Goal: Task Accomplishment & Management: Manage account settings

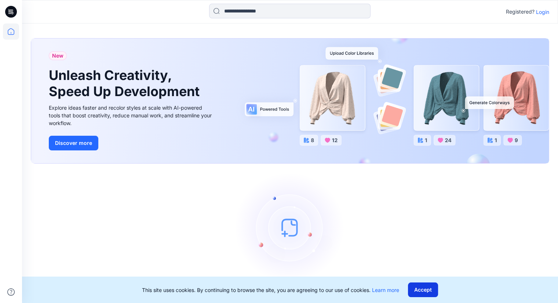
click at [422, 286] on button "Accept" at bounding box center [423, 290] width 30 height 15
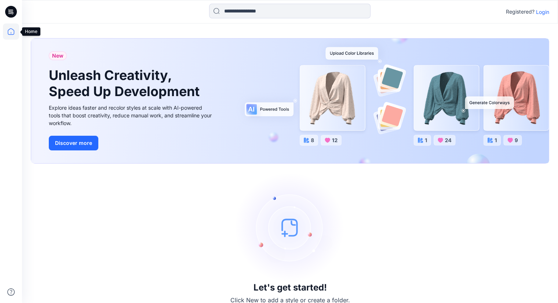
click at [15, 35] on icon at bounding box center [11, 31] width 16 height 16
click at [548, 11] on p "Login" at bounding box center [542, 12] width 13 height 8
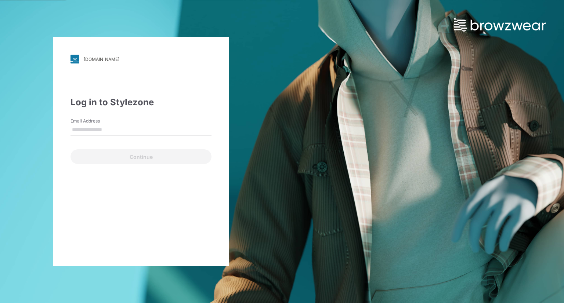
click at [177, 128] on input "Email Address" at bounding box center [140, 129] width 141 height 11
type input "*"
click at [164, 133] on input "Email Address" at bounding box center [140, 129] width 141 height 11
type input "**********"
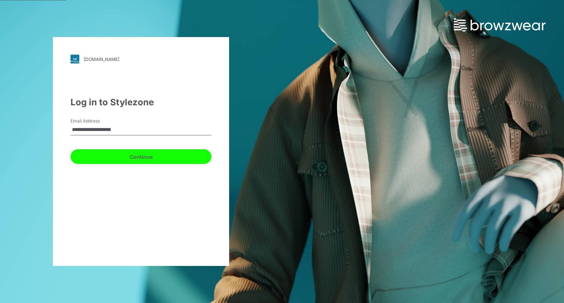
click at [157, 158] on button "Continue" at bounding box center [140, 156] width 141 height 15
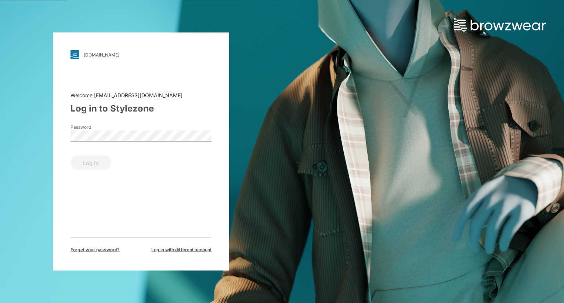
click at [138, 141] on div "Password" at bounding box center [140, 135] width 141 height 22
click at [70, 156] on button "Log in" at bounding box center [90, 163] width 41 height 15
